Goal: Book appointment/travel/reservation

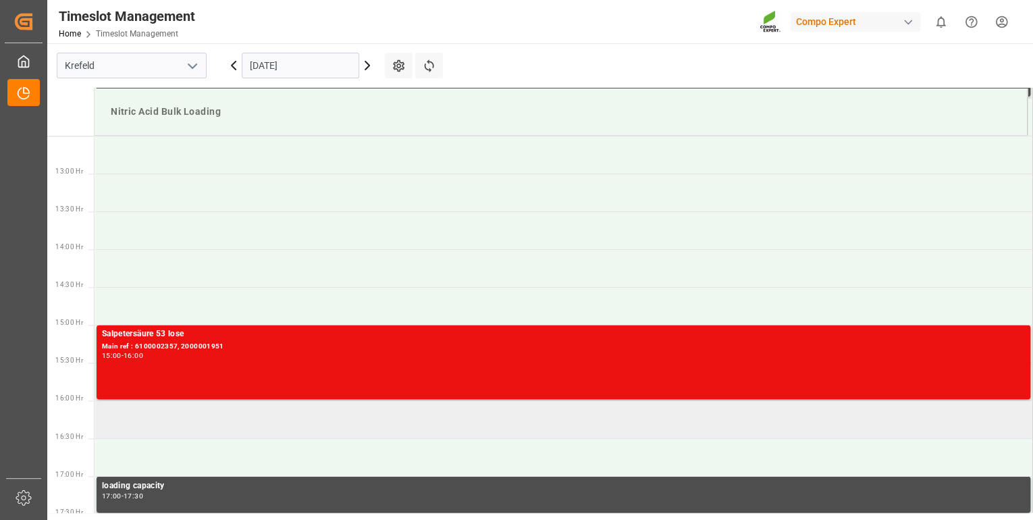
scroll to position [898, 0]
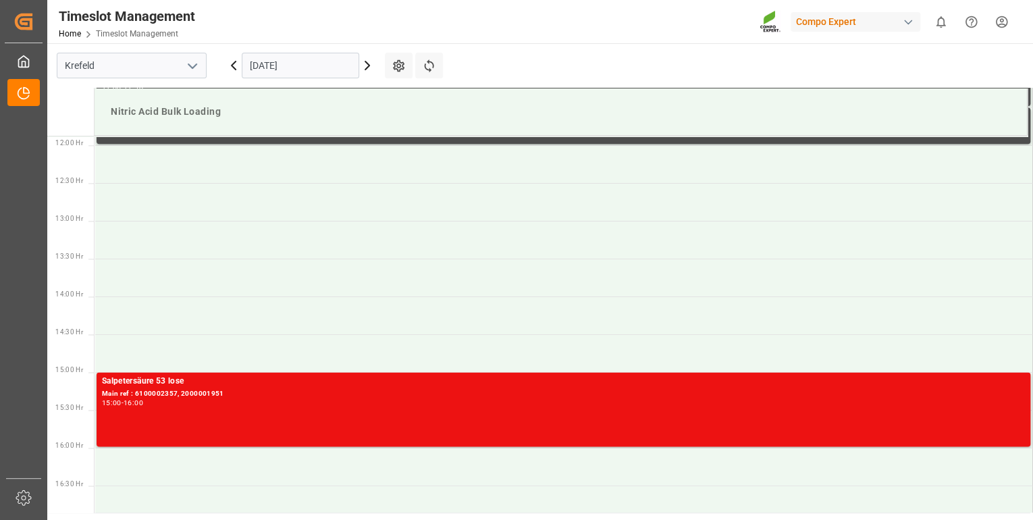
click at [367, 65] on icon at bounding box center [367, 65] width 16 height 16
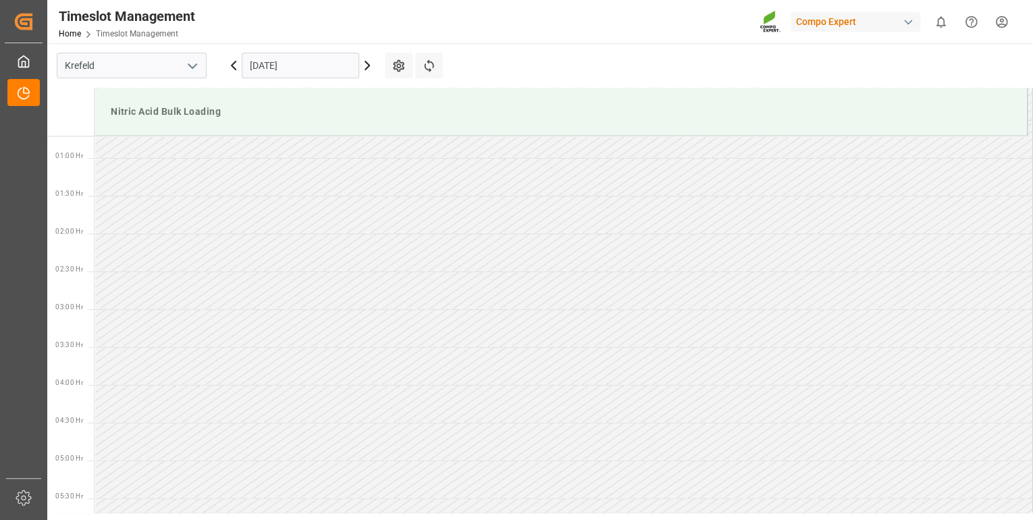
scroll to position [34, 0]
click at [370, 65] on icon at bounding box center [367, 65] width 16 height 16
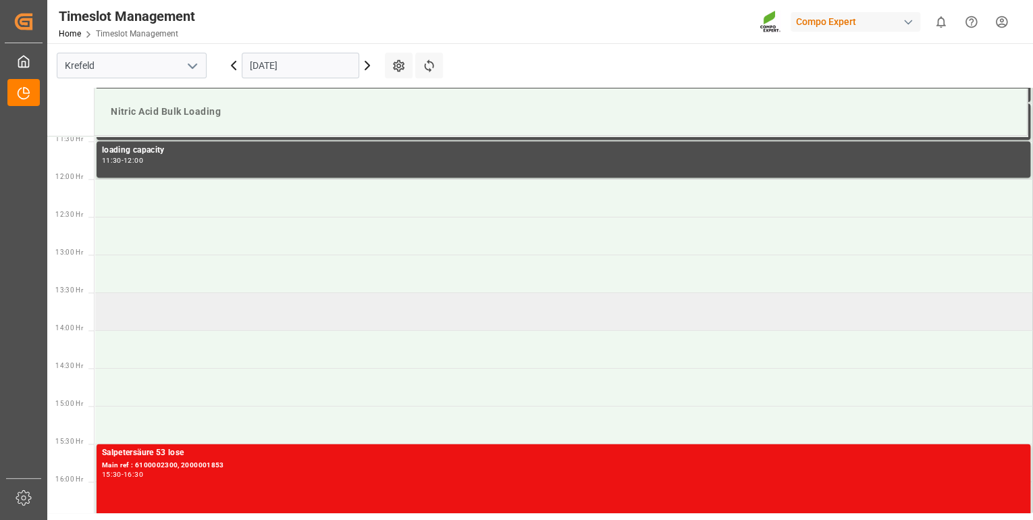
scroll to position [866, 0]
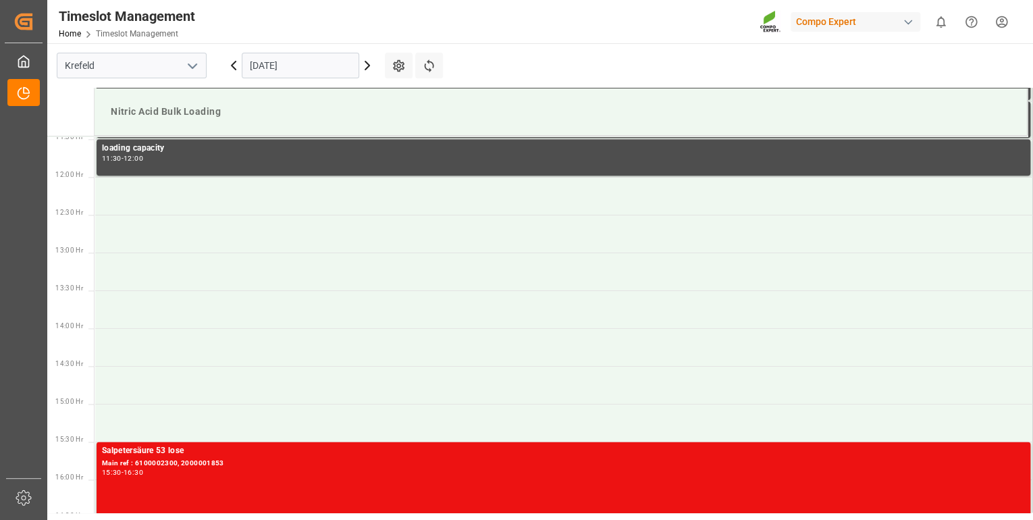
click at [367, 60] on icon at bounding box center [367, 65] width 16 height 16
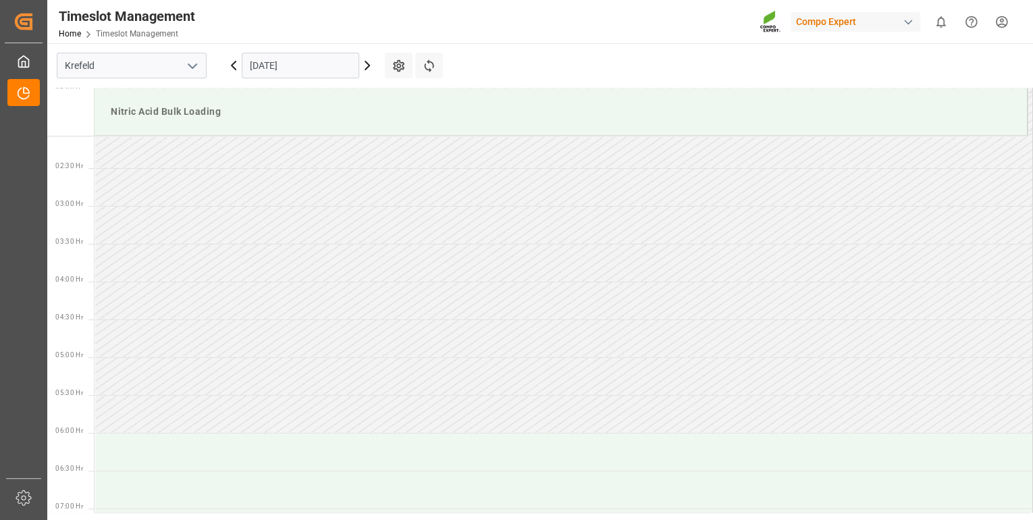
scroll to position [486, 0]
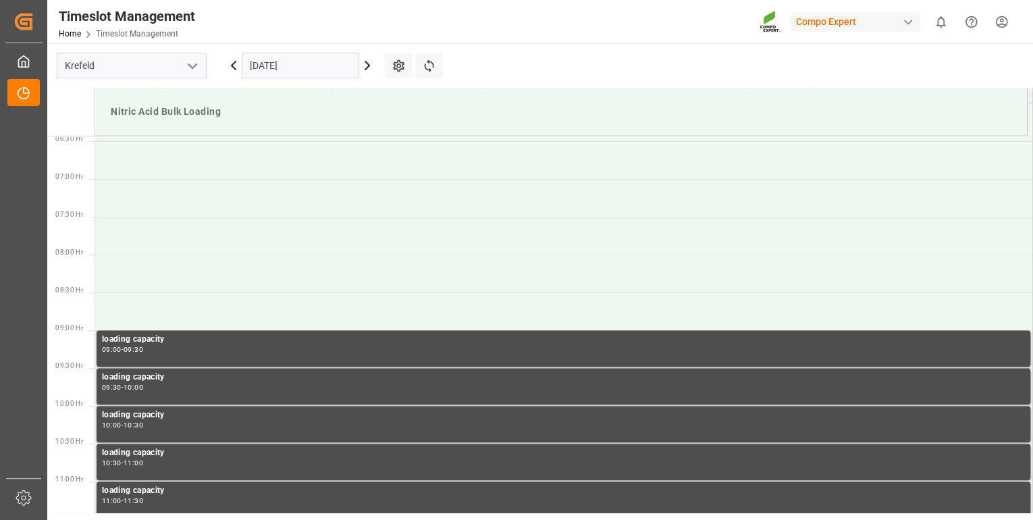
click at [288, 69] on input "[DATE]" at bounding box center [300, 66] width 117 height 26
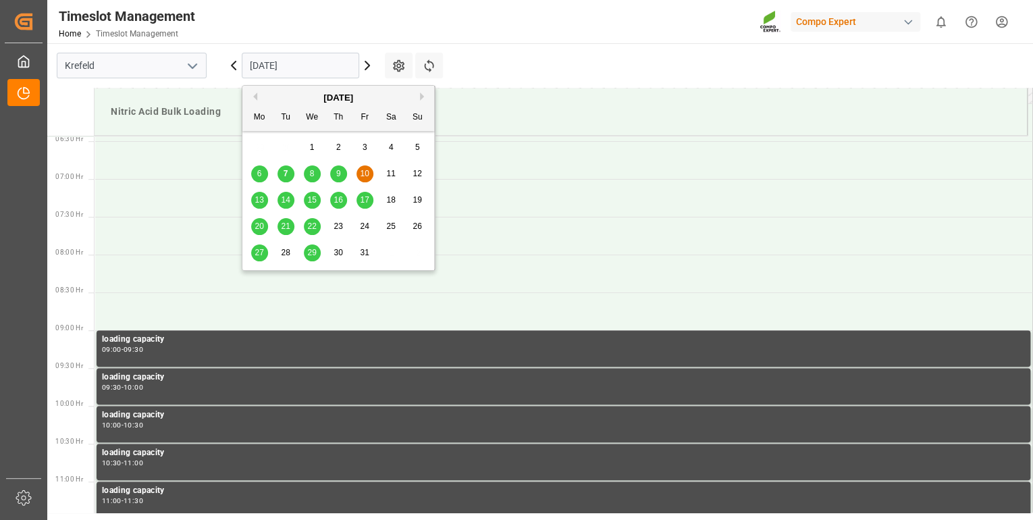
click at [283, 174] on span "7" at bounding box center [285, 173] width 5 height 9
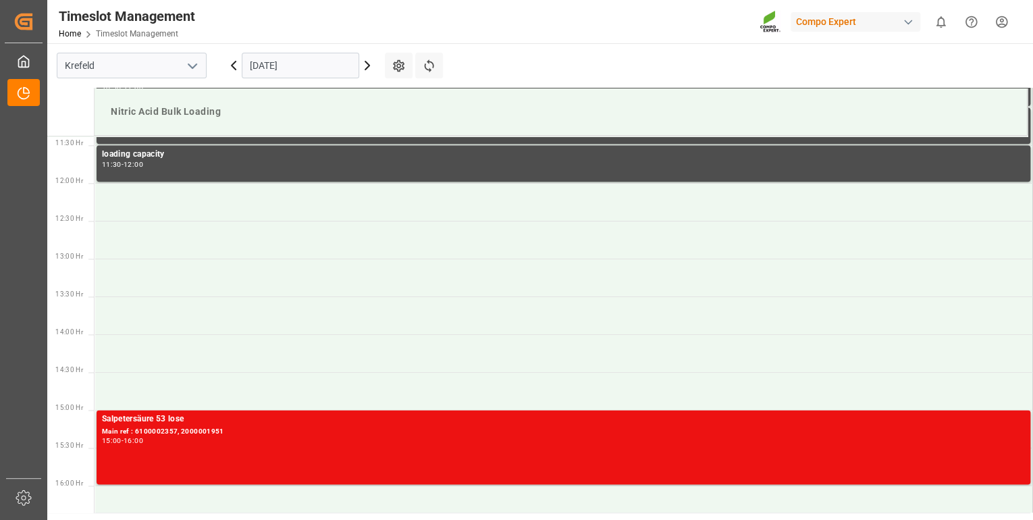
scroll to position [974, 0]
